Goal: Task Accomplishment & Management: Complete application form

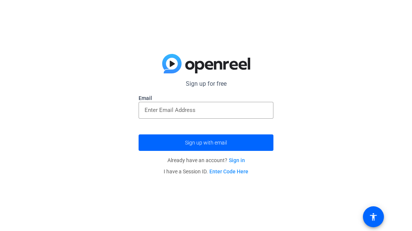
click at [171, 62] on img at bounding box center [206, 63] width 88 height 19
click at [172, 63] on img at bounding box center [206, 63] width 88 height 19
click at [174, 65] on img at bounding box center [206, 63] width 88 height 19
click at [170, 61] on img at bounding box center [206, 63] width 88 height 19
click at [169, 61] on img at bounding box center [206, 63] width 88 height 19
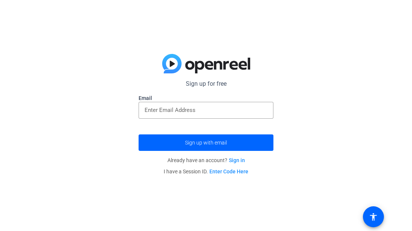
click at [168, 61] on img at bounding box center [206, 63] width 88 height 19
click at [169, 60] on img at bounding box center [206, 63] width 88 height 19
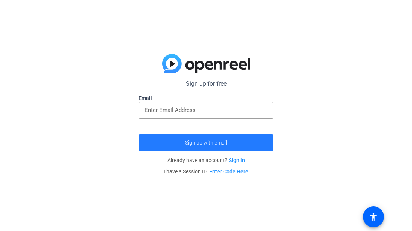
click at [200, 136] on span "submit" at bounding box center [205, 143] width 135 height 18
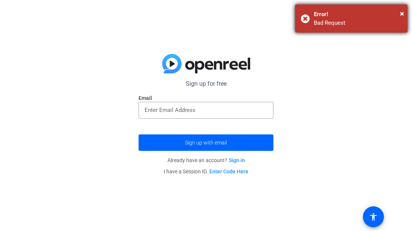
click at [304, 16] on div "× Error! Bad Request" at bounding box center [351, 18] width 112 height 28
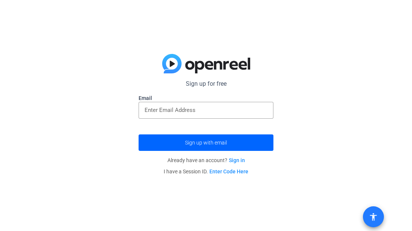
click at [376, 216] on mat-icon "accessibility" at bounding box center [373, 216] width 9 height 9
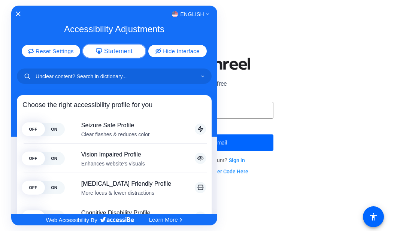
click at [101, 51] on icon "Accessibility Adjustments" at bounding box center [99, 51] width 6 height 6
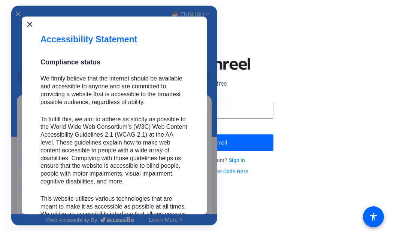
click at [31, 22] on icon "Close" at bounding box center [29, 24] width 5 height 5
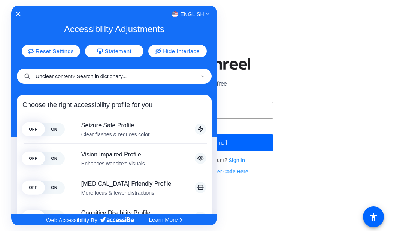
click at [29, 79] on input "Unclear content? Search in dictionary..." at bounding box center [114, 75] width 195 height 15
click at [31, 75] on input "Unclear content? Search in dictionary..." at bounding box center [114, 75] width 195 height 15
click at [177, 15] on img "English" at bounding box center [175, 14] width 6 height 6
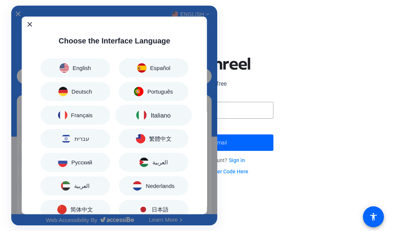
click at [152, 113] on span "Italiano" at bounding box center [160, 115] width 20 height 6
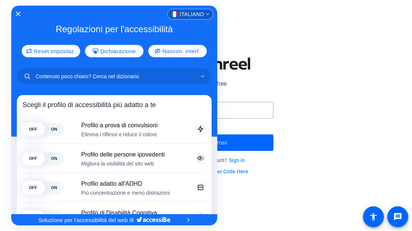
click at [173, 12] on img "<svg xmlns="[URL][DOMAIN_NAME]" xml:space="preserve" viewBox="0 0 50 33.5"><pat…" at bounding box center [174, 14] width 6 height 6
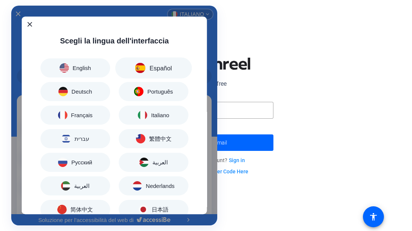
click at [141, 66] on img "Regolazioni per l'accessibilità" at bounding box center [140, 68] width 10 height 10
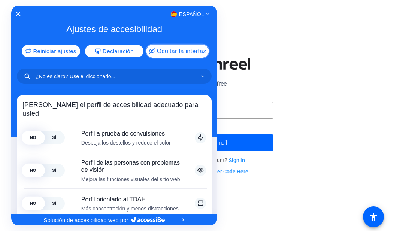
click at [173, 61] on div "Español Ajustes de accesibilidad Reiniciar ajustes Declaración Ocultar la inter…" at bounding box center [114, 110] width 206 height 208
click at [19, 14] on icon "Cerrar la interfaz de accesibilidad" at bounding box center [17, 13] width 5 height 5
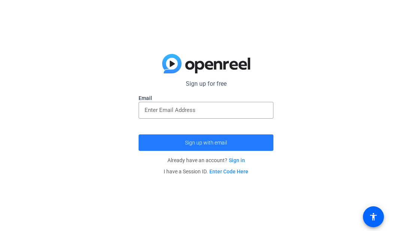
click at [198, 143] on span "Sign up with email" at bounding box center [206, 143] width 42 height 0
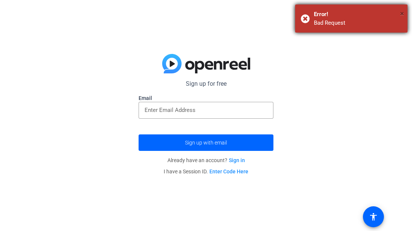
click at [403, 12] on span "×" at bounding box center [402, 13] width 4 height 9
